Goal: Task Accomplishment & Management: Manage account settings

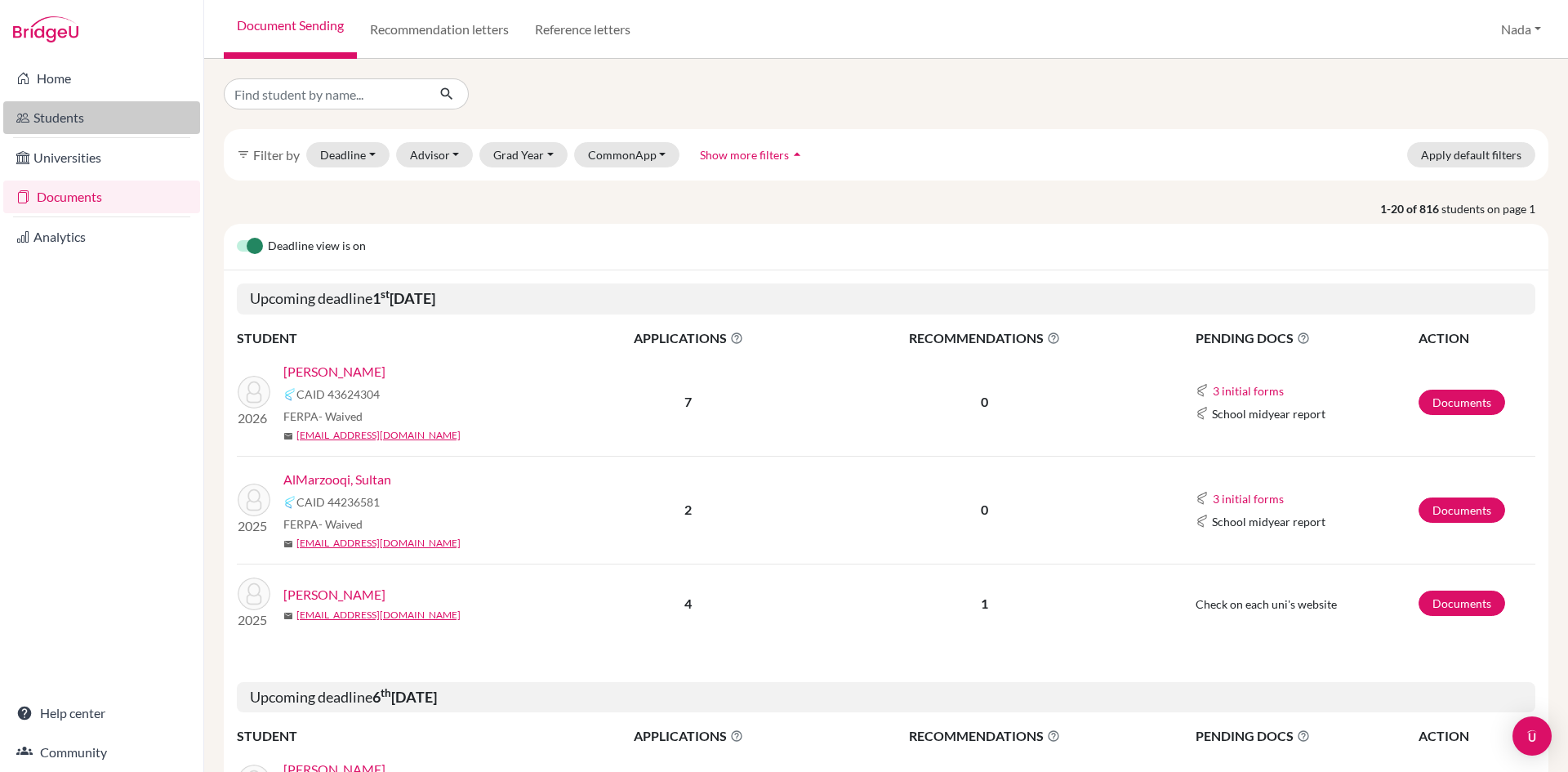
click at [80, 115] on link "Students" at bounding box center [102, 117] width 197 height 32
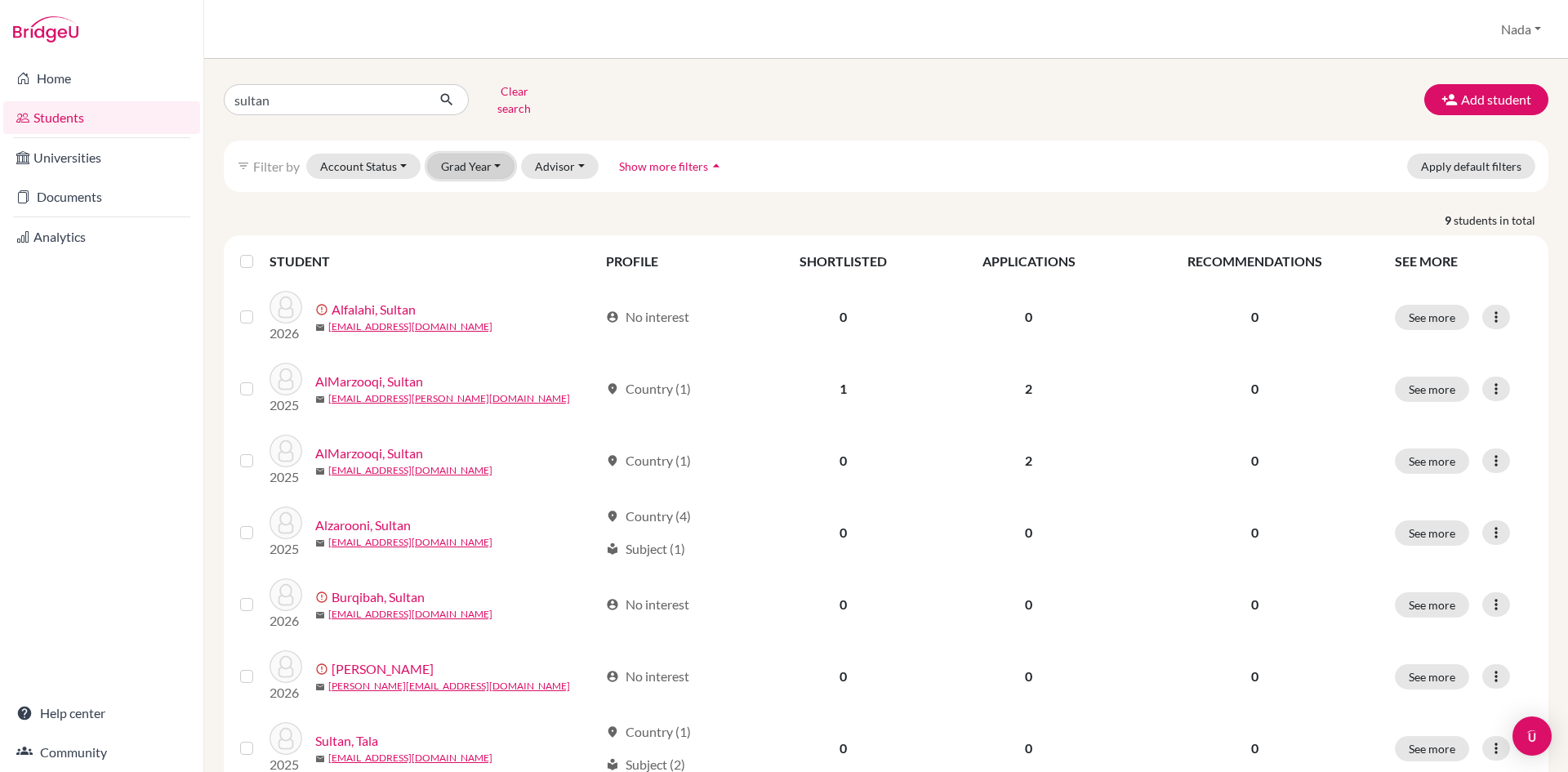
click at [449, 153] on button "Grad Year" at bounding box center [472, 166] width 88 height 25
click at [513, 92] on button "Clear search" at bounding box center [514, 99] width 91 height 42
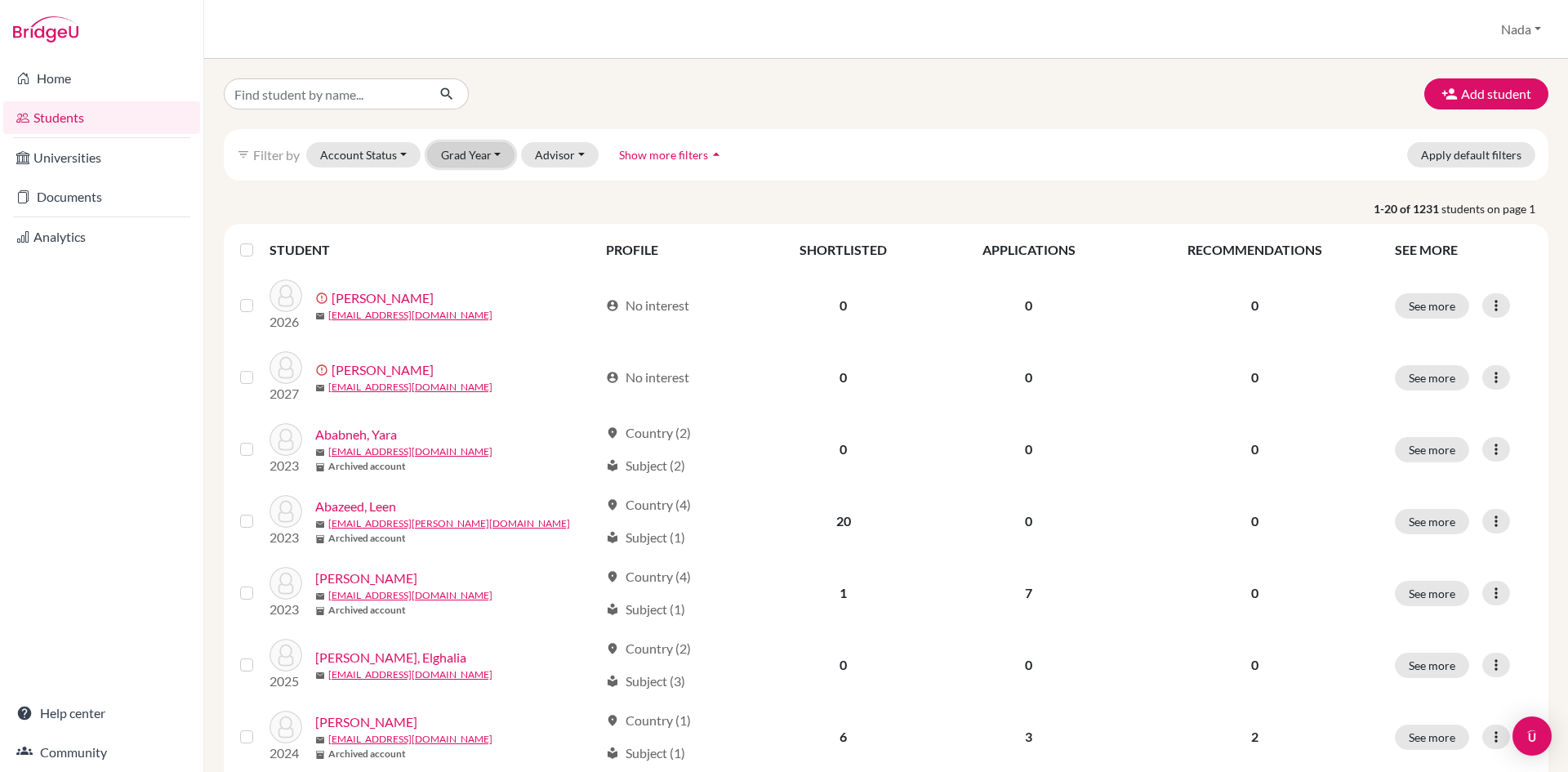
click at [466, 166] on button "Grad Year" at bounding box center [472, 155] width 88 height 25
click at [468, 193] on span "2027" at bounding box center [462, 189] width 30 height 20
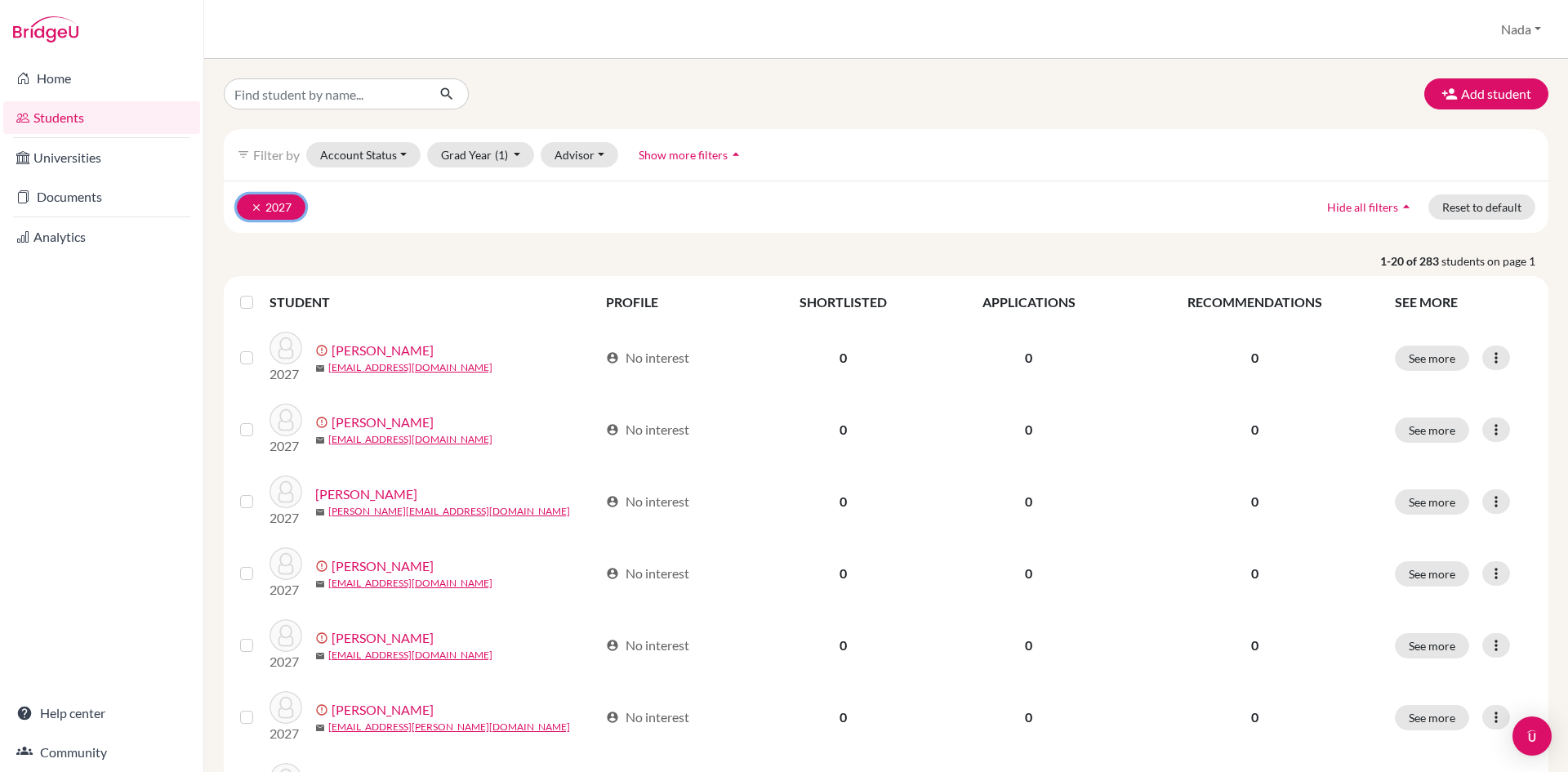
click at [253, 208] on icon "clear" at bounding box center [256, 207] width 12 height 12
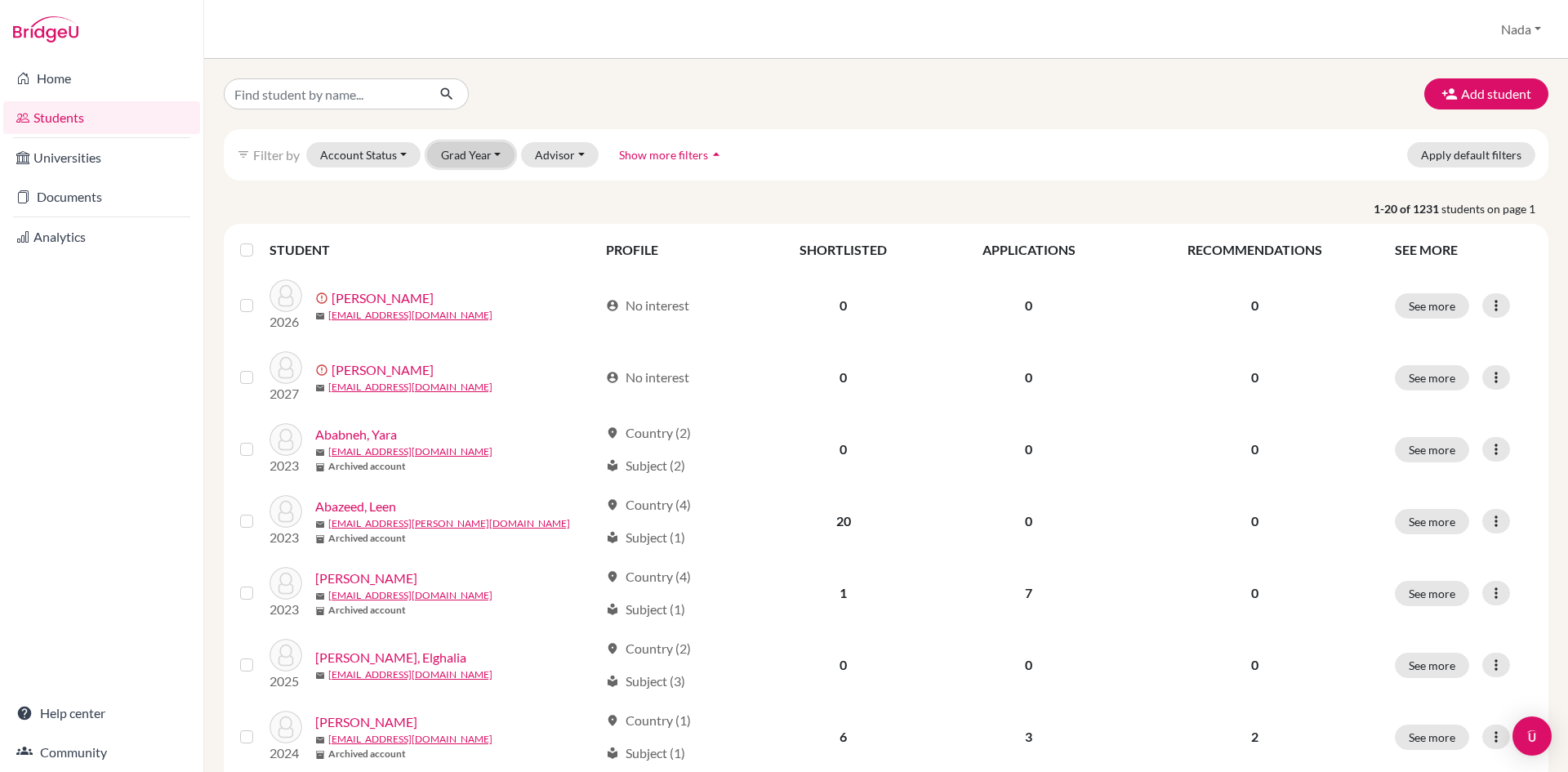
click at [494, 157] on button "Grad Year" at bounding box center [472, 155] width 88 height 25
click at [481, 248] on div "2025" at bounding box center [476, 242] width 57 height 20
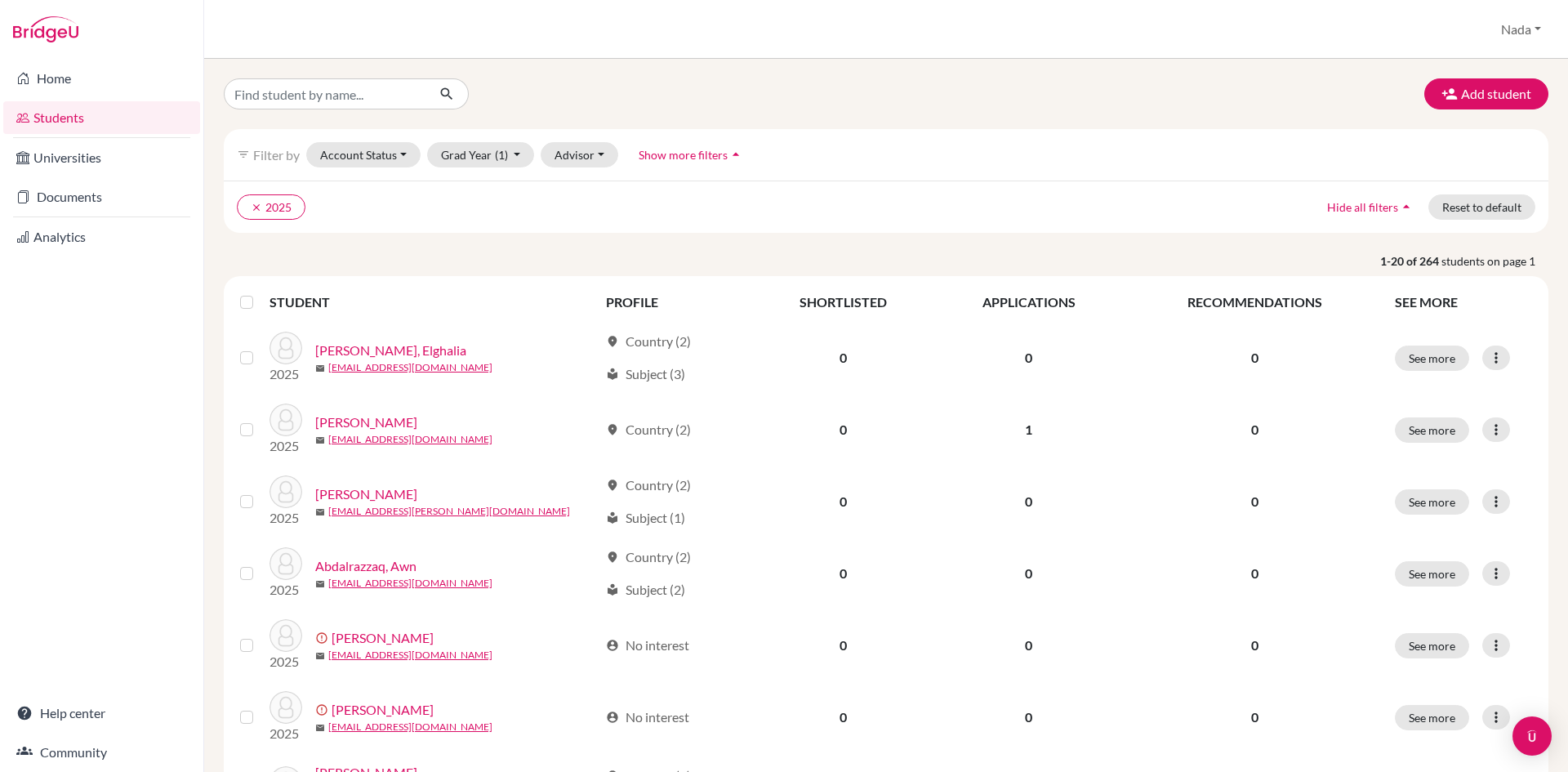
click at [260, 292] on label at bounding box center [260, 292] width 0 height 0
click at [0, 0] on input "checkbox" at bounding box center [0, 0] width 0 height 0
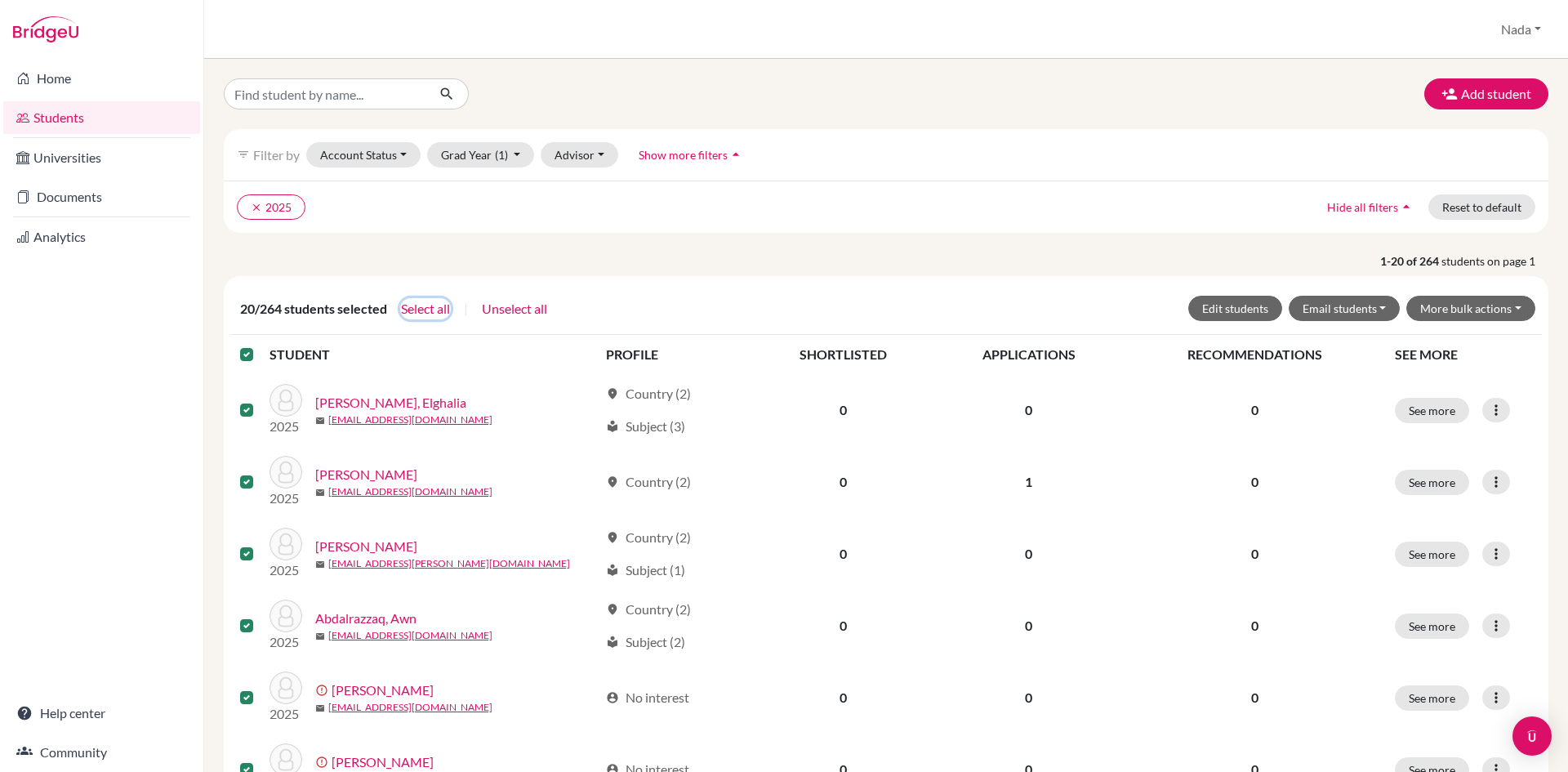
click at [429, 299] on button "Select all" at bounding box center [425, 309] width 50 height 22
click at [1462, 300] on button "More bulk actions" at bounding box center [1471, 308] width 129 height 25
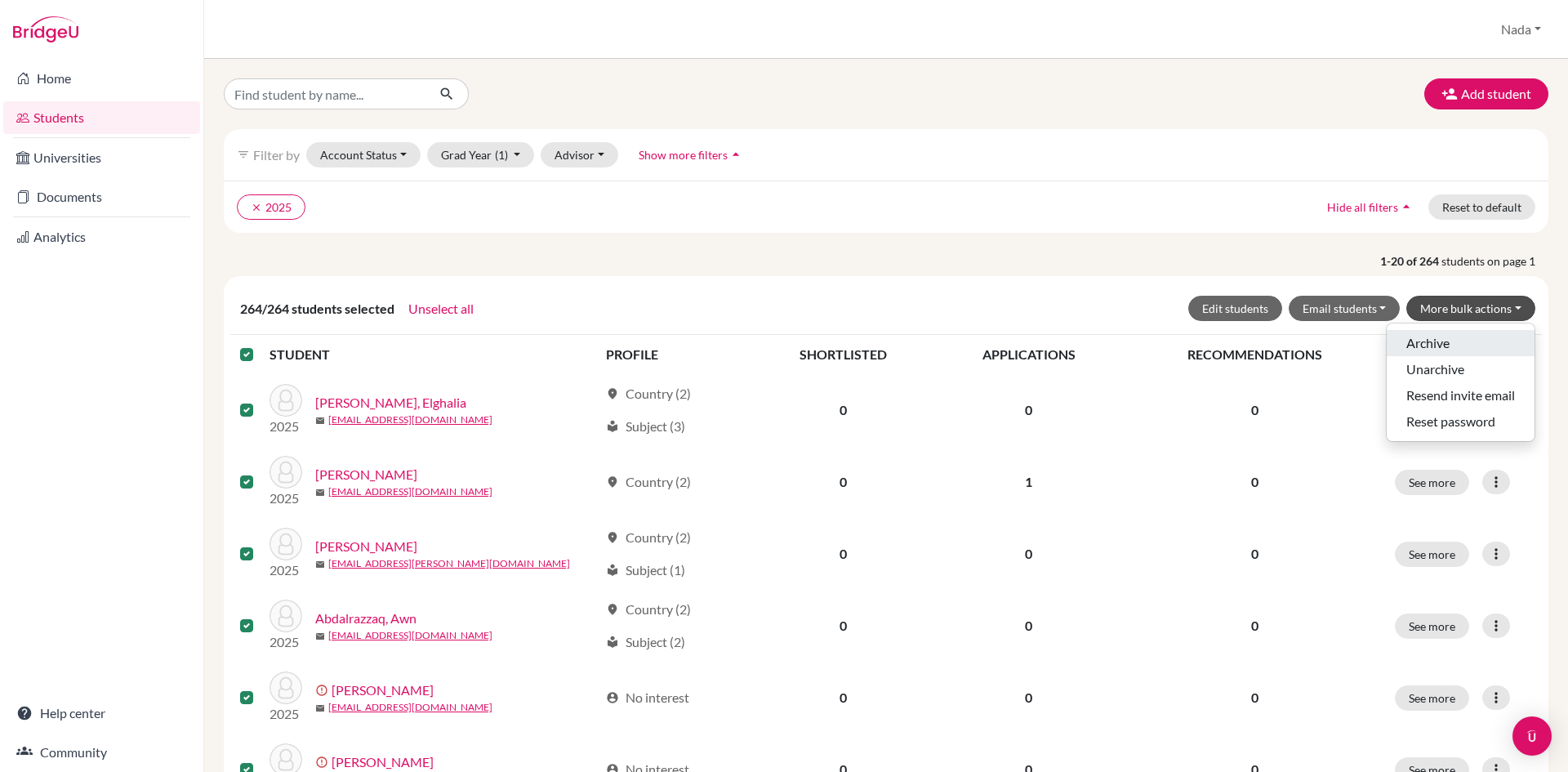
click at [1461, 345] on button "Archive" at bounding box center [1460, 343] width 148 height 26
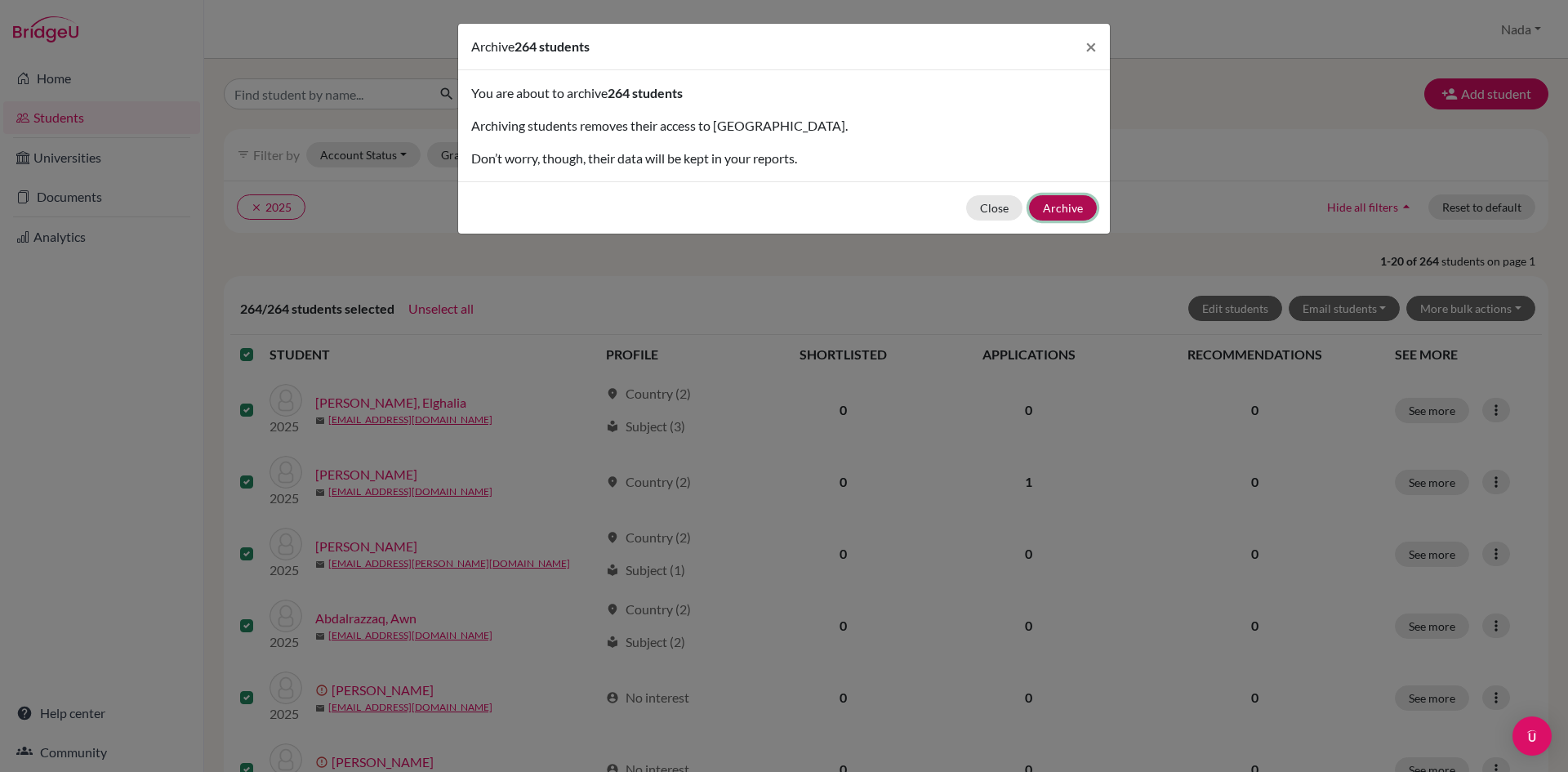
click at [1070, 212] on button "Archive" at bounding box center [1063, 208] width 68 height 25
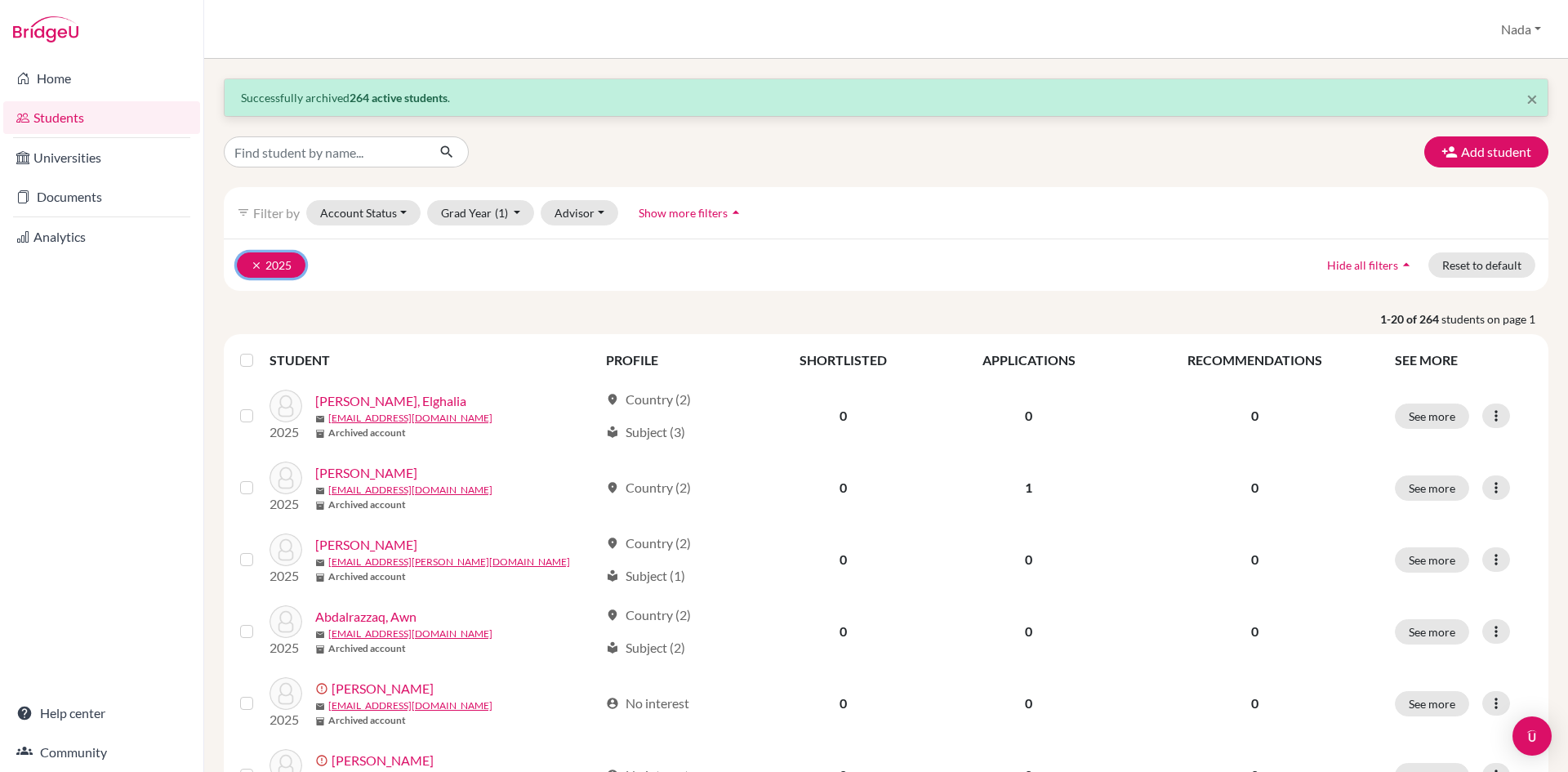
click at [248, 264] on button "clear 2025" at bounding box center [271, 265] width 69 height 25
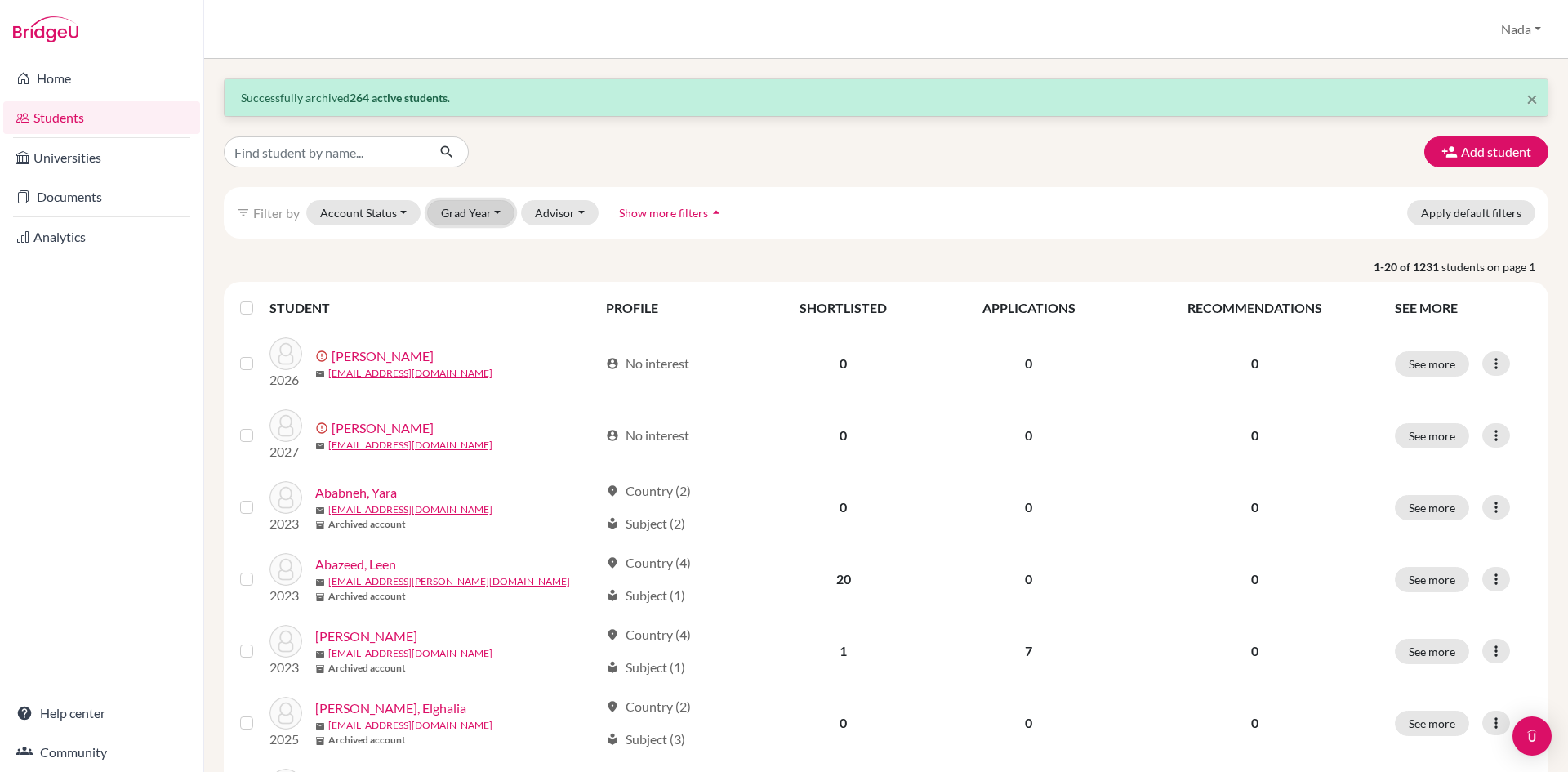
click at [467, 216] on button "Grad Year" at bounding box center [472, 213] width 88 height 25
click at [334, 216] on button "Account Status" at bounding box center [364, 213] width 115 height 25
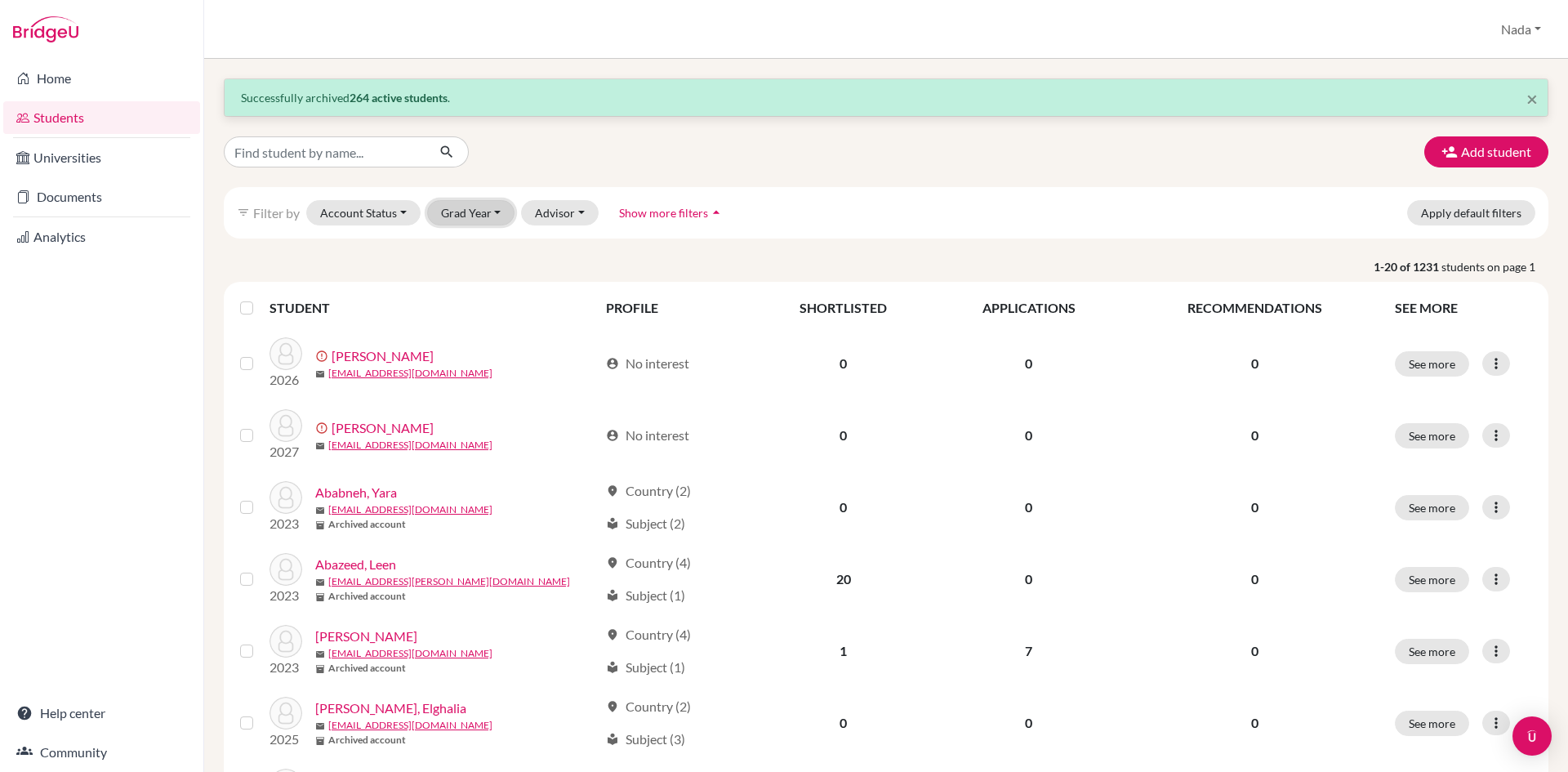
click at [508, 215] on button "Grad Year" at bounding box center [472, 213] width 88 height 25
click at [489, 265] on div "2026" at bounding box center [476, 273] width 57 height 20
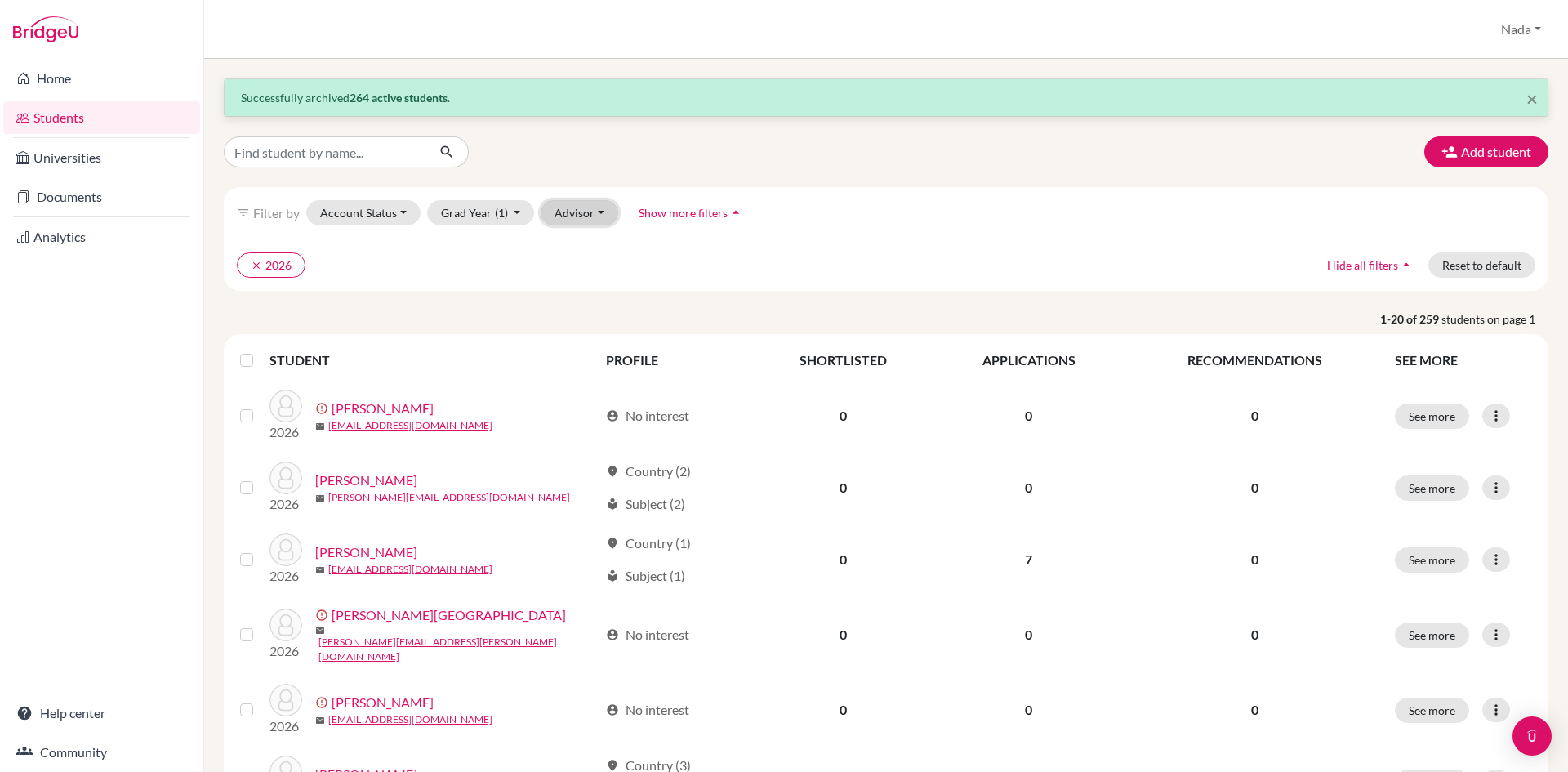
click at [543, 213] on button "Advisor" at bounding box center [579, 213] width 78 height 25
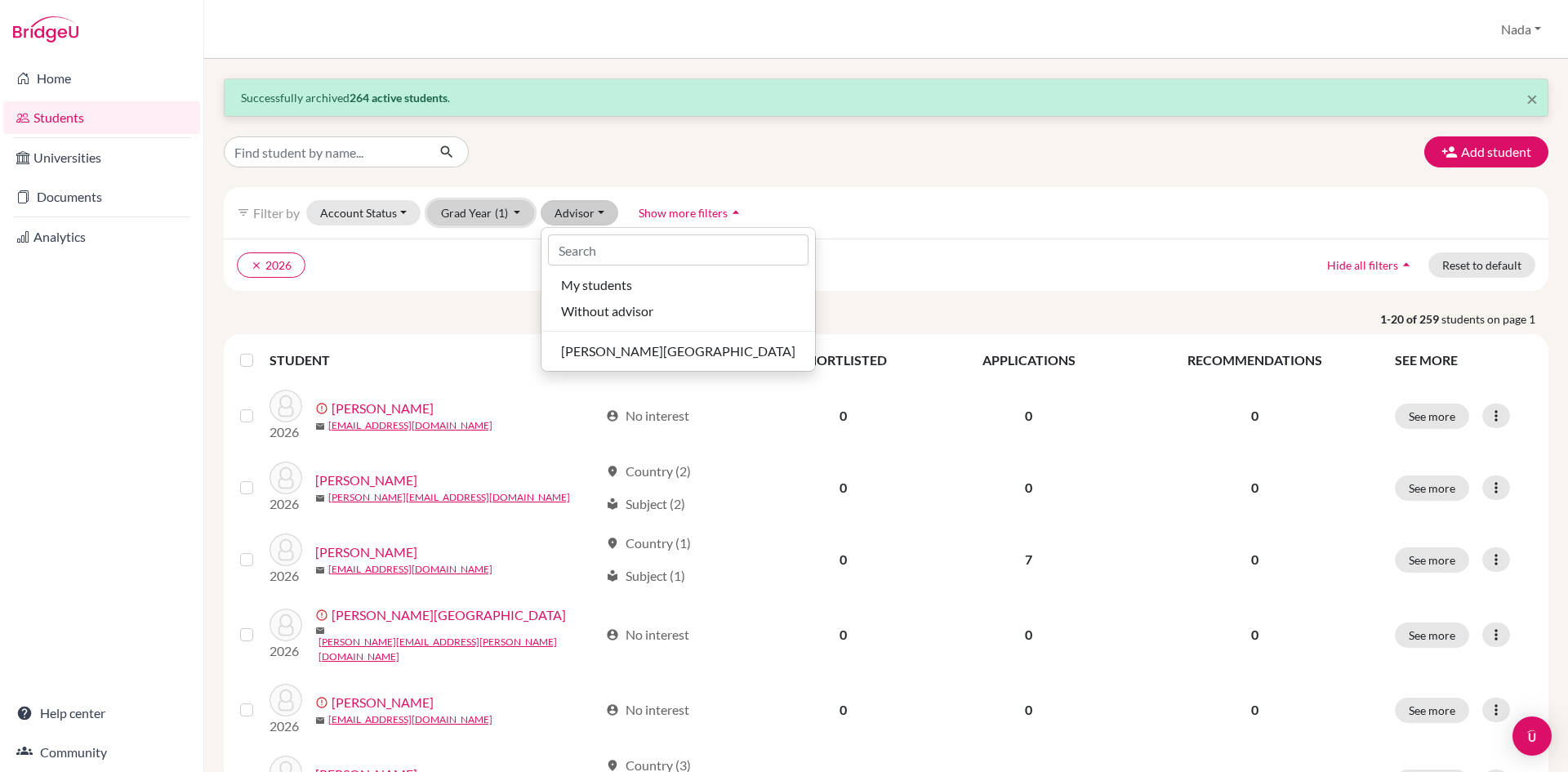
click at [503, 213] on span "(1)" at bounding box center [501, 213] width 13 height 13
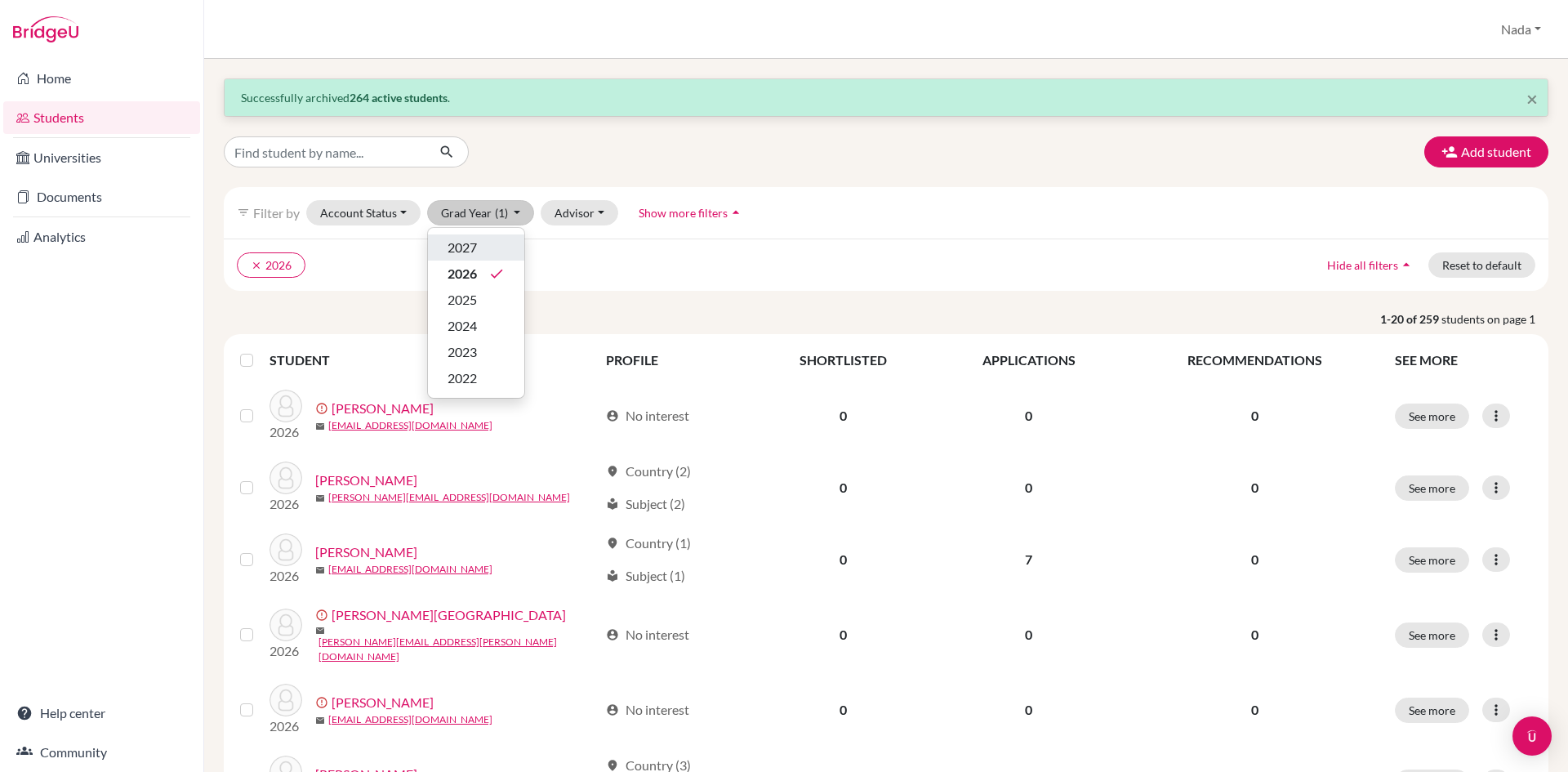
click at [483, 247] on div "2027" at bounding box center [476, 247] width 57 height 20
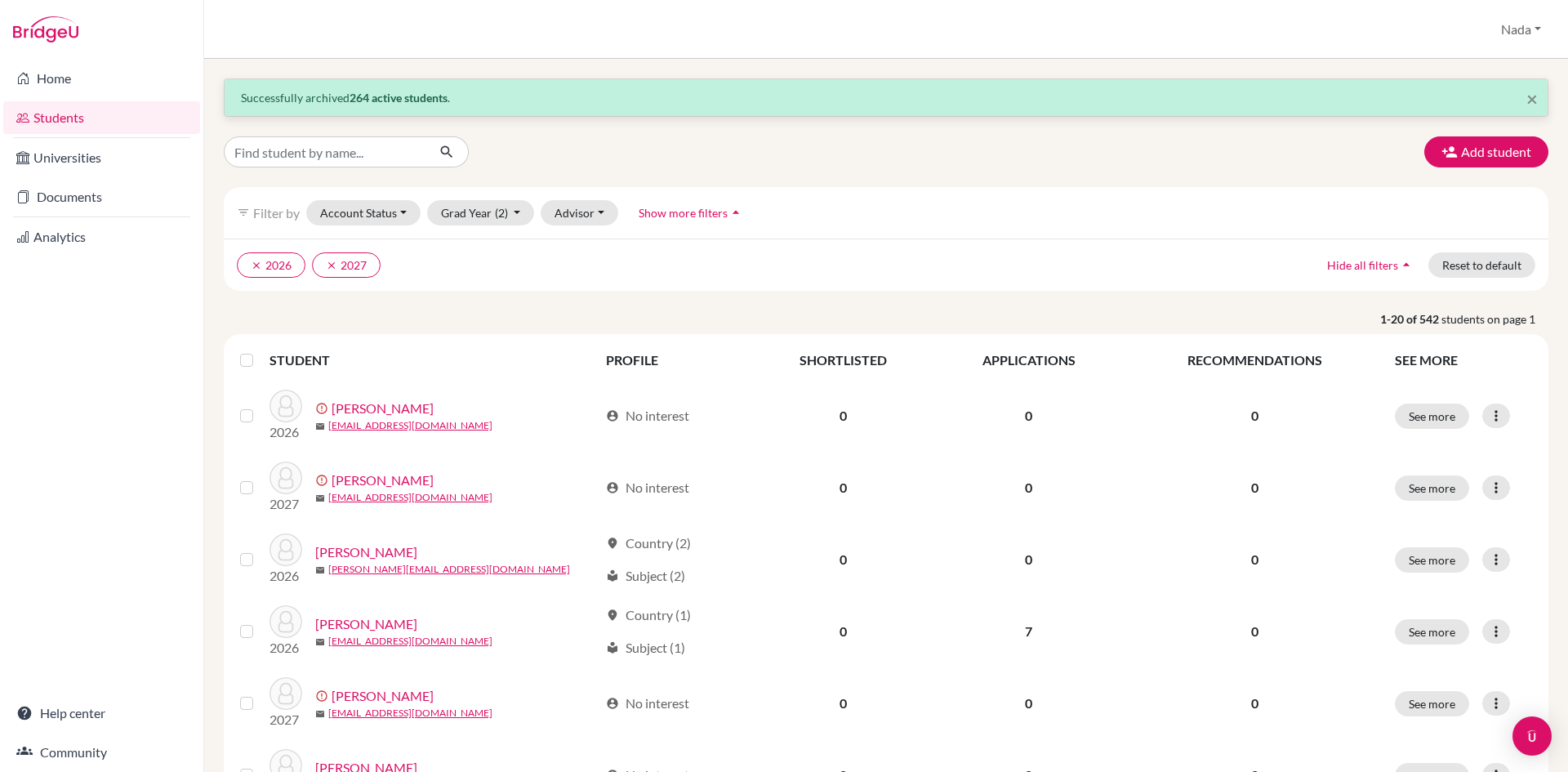
click at [254, 362] on div at bounding box center [250, 360] width 20 height 20
click at [260, 351] on label at bounding box center [260, 351] width 0 height 0
click at [0, 0] on input "checkbox" at bounding box center [0, 0] width 0 height 0
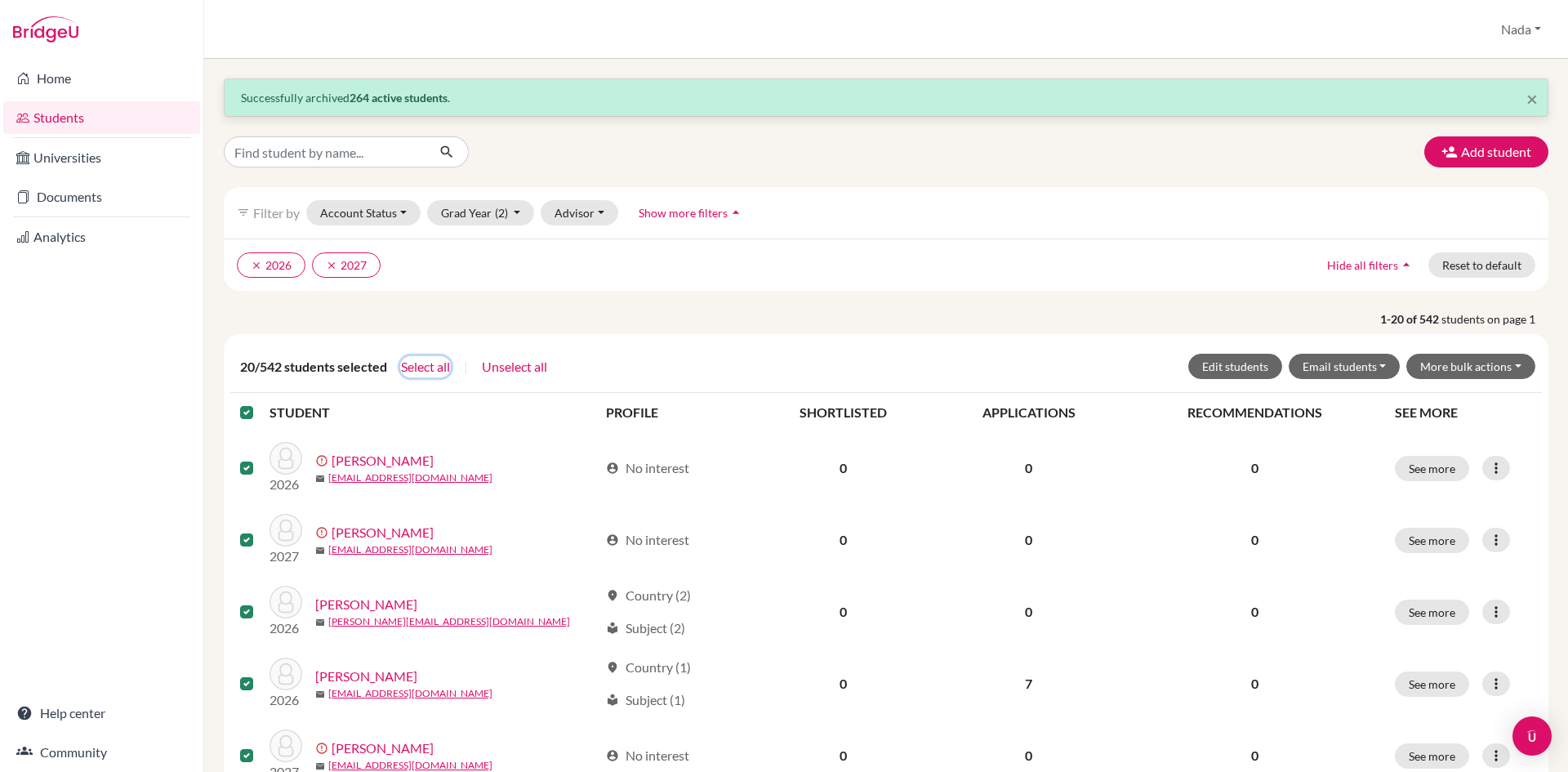
click at [418, 373] on button "Select all" at bounding box center [425, 367] width 50 height 22
click at [1409, 368] on button "More bulk actions" at bounding box center [1471, 367] width 129 height 25
click at [1422, 459] on button "Resend invite email" at bounding box center [1460, 453] width 148 height 26
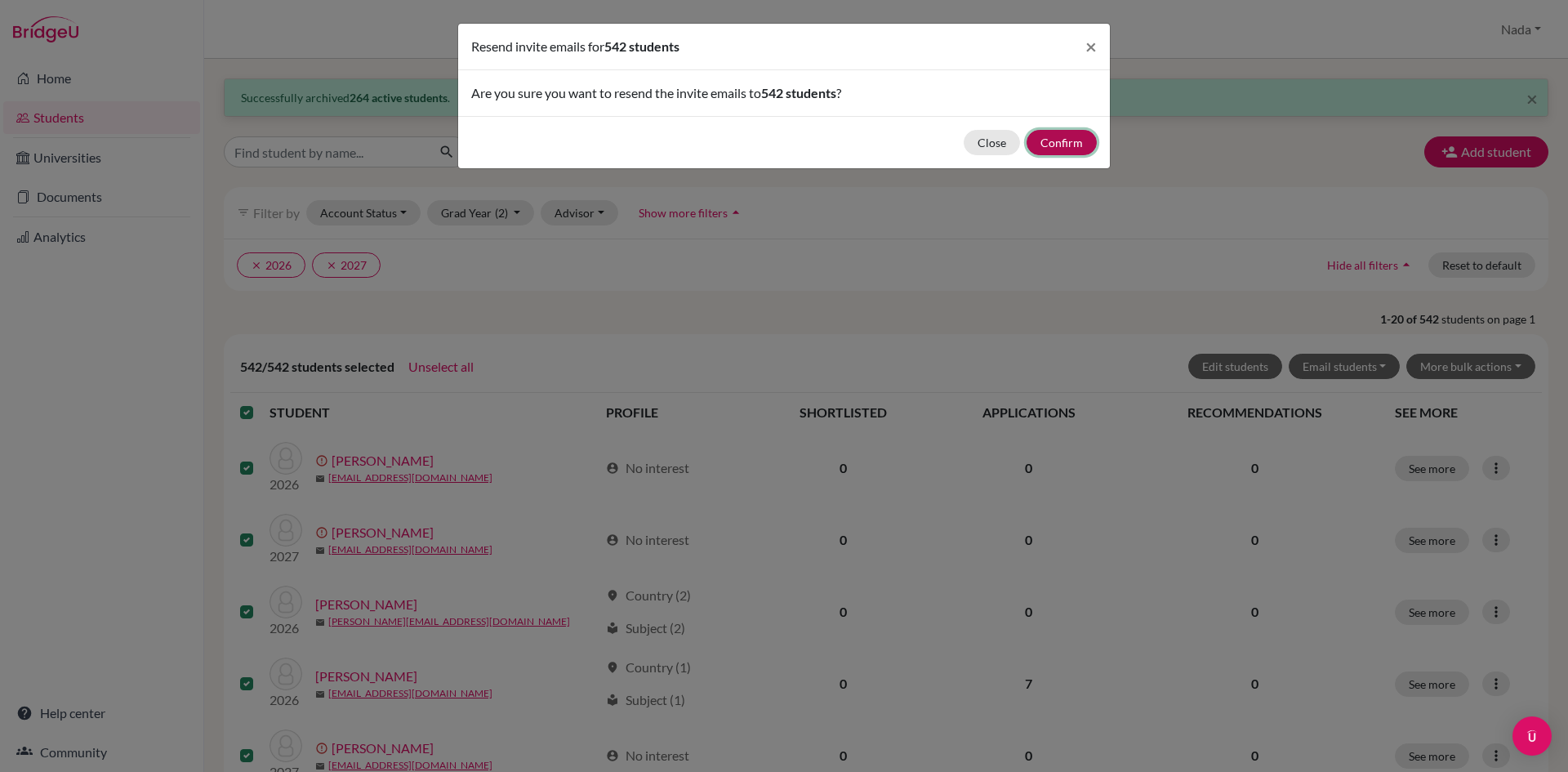
click at [1076, 137] on button "Confirm" at bounding box center [1061, 143] width 70 height 25
